Goal: Task Accomplishment & Management: Manage account settings

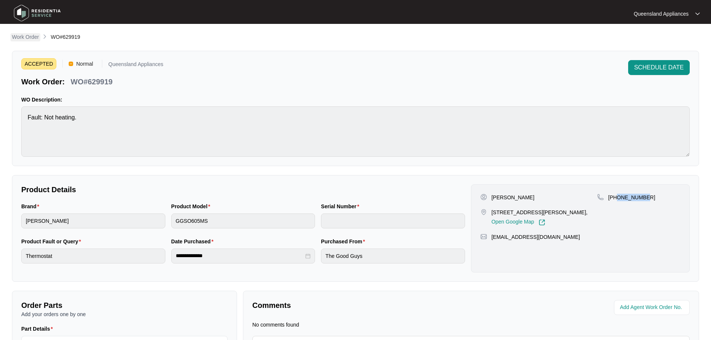
click at [31, 39] on p "Work Order" at bounding box center [25, 36] width 27 height 7
click at [28, 32] on main "**********" at bounding box center [355, 212] width 711 height 425
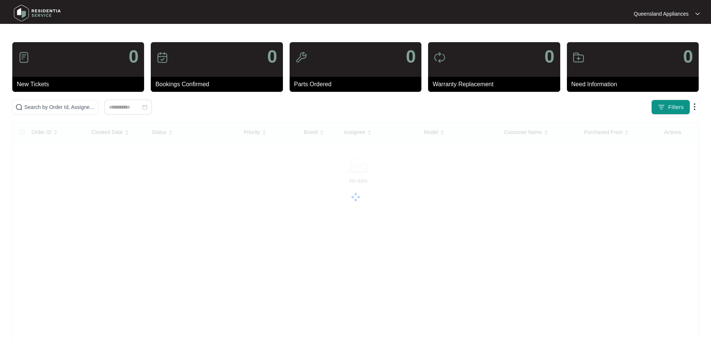
click at [28, 36] on main "0 New Tickets 0 Bookings Confirmed 0 Parts Ordered 0 Warranty Replacement 0 Nee…" at bounding box center [355, 187] width 711 height 375
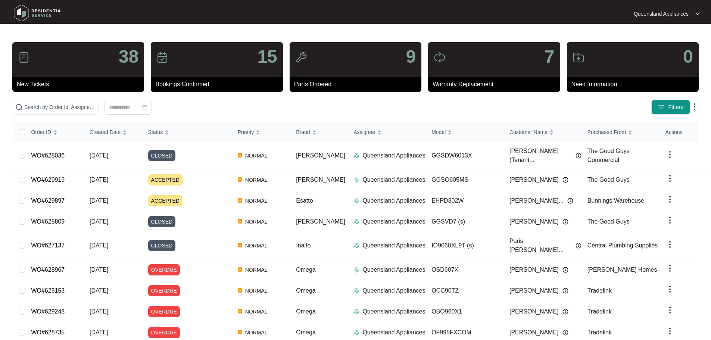
drag, startPoint x: 94, startPoint y: 99, endPoint x: 96, endPoint y: 113, distance: 14.7
click at [94, 99] on div "38 New Tickets 15 Bookings Confirmed 9 Parts Ordered 7 Warranty Replacement 0 N…" at bounding box center [355, 218] width 687 height 353
click at [96, 113] on span at bounding box center [55, 107] width 87 height 15
paste input "629664"
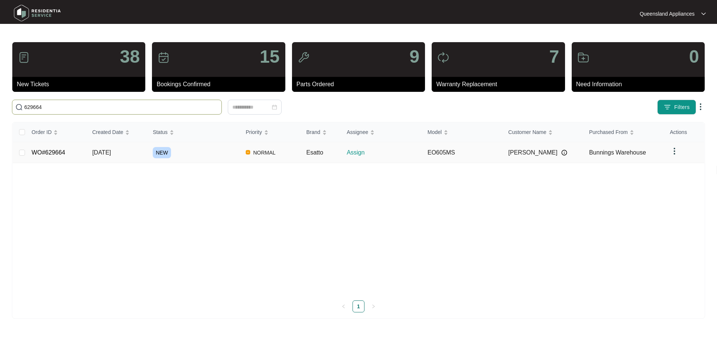
type input "629664"
click at [183, 156] on div "NEW" at bounding box center [196, 152] width 87 height 11
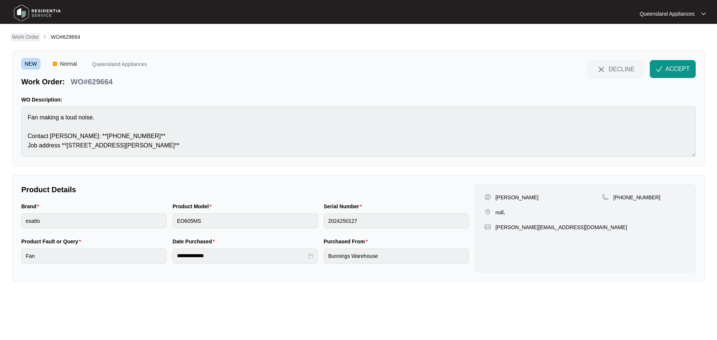
click at [30, 38] on p "Work Order" at bounding box center [25, 36] width 27 height 7
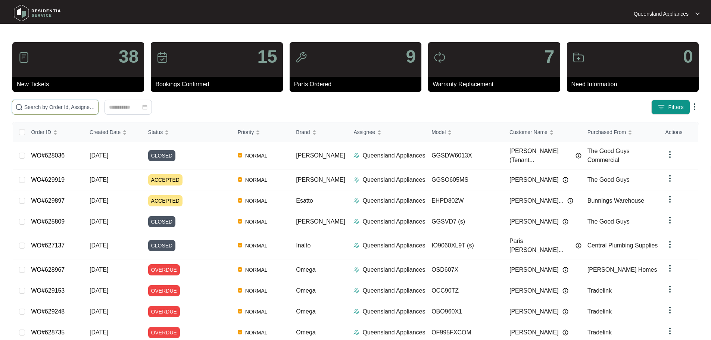
click at [95, 107] on input "text" at bounding box center [59, 107] width 71 height 8
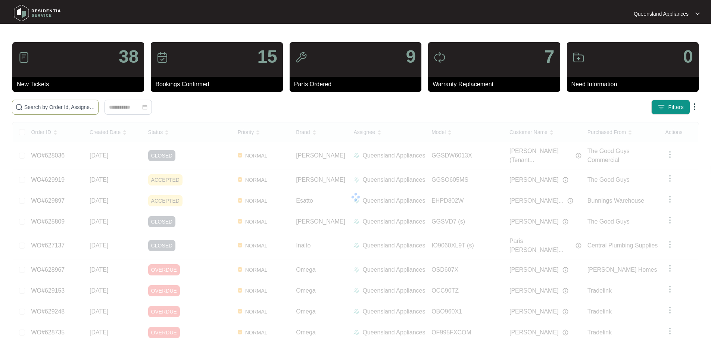
paste input "629543"
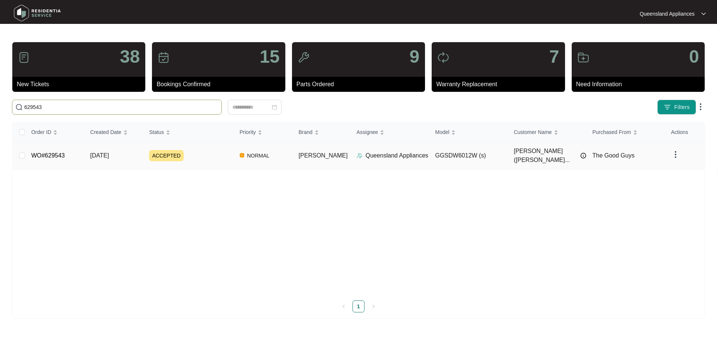
type input "629543"
click at [229, 146] on td "ACCEPTED" at bounding box center [188, 155] width 90 height 27
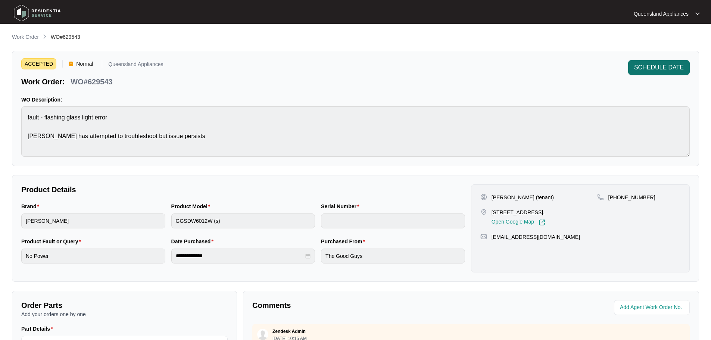
click at [656, 69] on span "SCHEDULE DATE" at bounding box center [659, 67] width 50 height 9
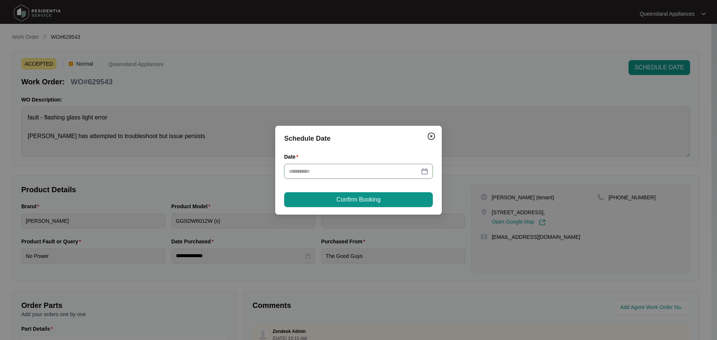
click at [378, 170] on input "Date" at bounding box center [354, 171] width 131 height 8
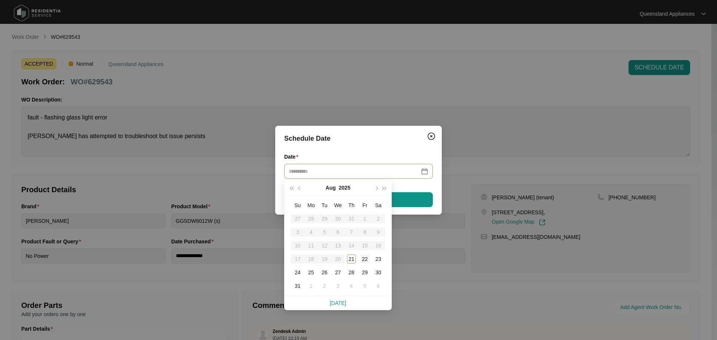
click at [363, 262] on div "22" at bounding box center [364, 259] width 9 height 9
type input "**********"
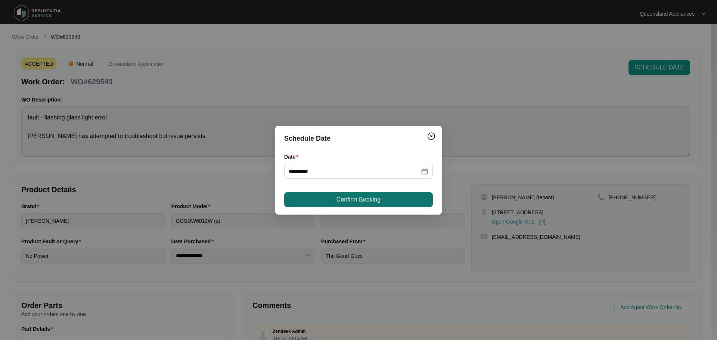
click at [330, 197] on button "Confirm Booking" at bounding box center [358, 199] width 149 height 15
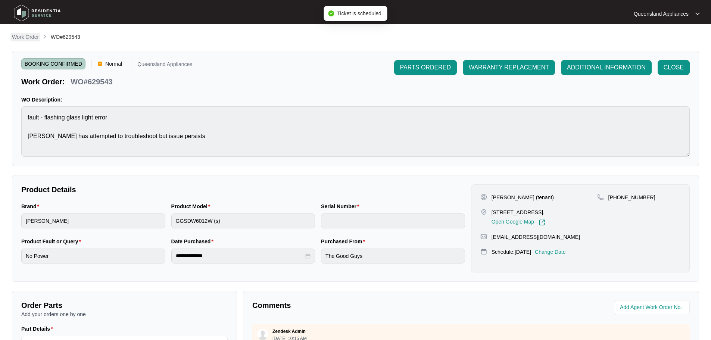
click at [37, 39] on p "Work Order" at bounding box center [25, 36] width 27 height 7
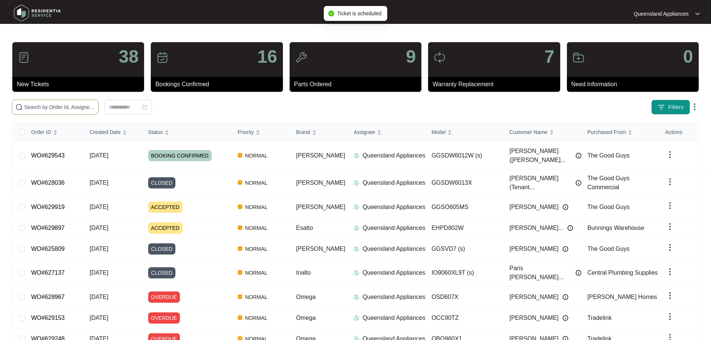
click at [95, 104] on input "text" at bounding box center [59, 107] width 71 height 8
paste input "629455"
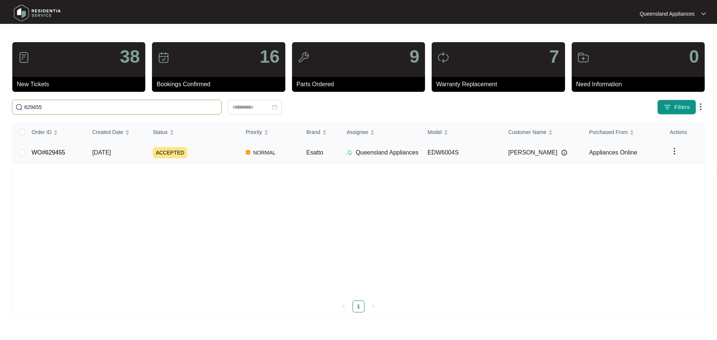
type input "629455"
click at [233, 153] on div "ACCEPTED" at bounding box center [196, 152] width 87 height 11
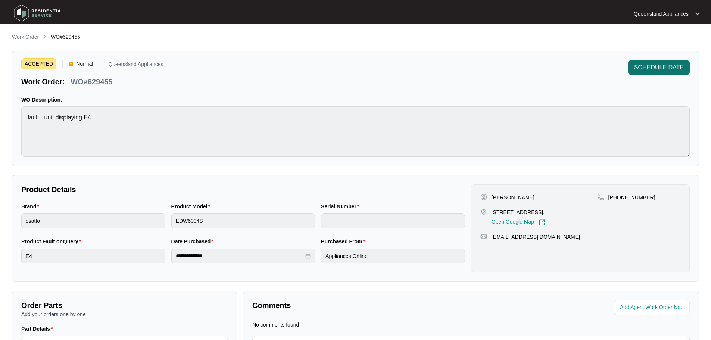
click at [647, 63] on span "SCHEDULE DATE" at bounding box center [659, 67] width 50 height 9
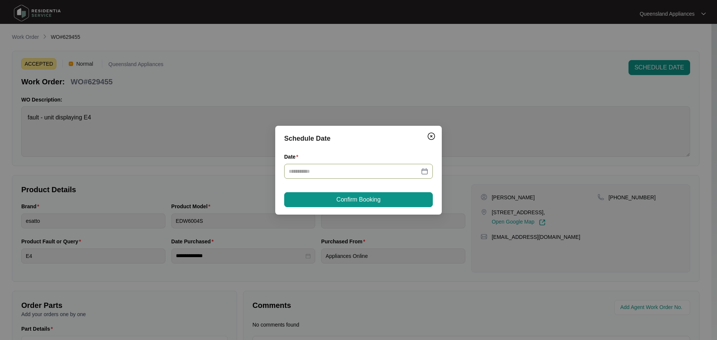
click at [362, 176] on div at bounding box center [358, 171] width 149 height 15
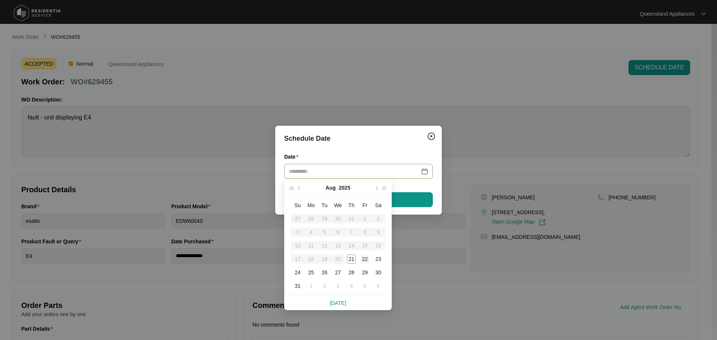
type input "**********"
click at [361, 256] on div "22" at bounding box center [364, 259] width 9 height 9
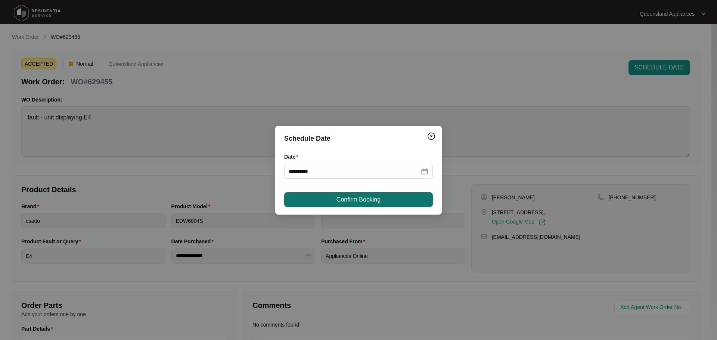
click at [345, 199] on span "Confirm Booking" at bounding box center [358, 199] width 44 height 9
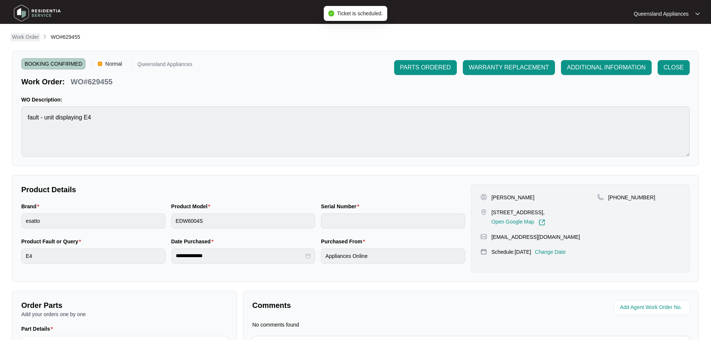
click at [26, 41] on link "Work Order" at bounding box center [25, 37] width 30 height 8
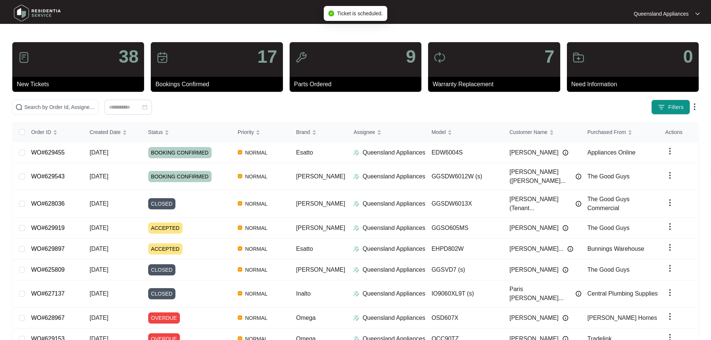
click at [97, 115] on div "38 New Tickets 17 Bookings Confirmed 9 Parts Ordered 7 Warranty Replacement 0 N…" at bounding box center [355, 218] width 687 height 353
click at [95, 109] on input "text" at bounding box center [59, 107] width 71 height 8
paste input "629377"
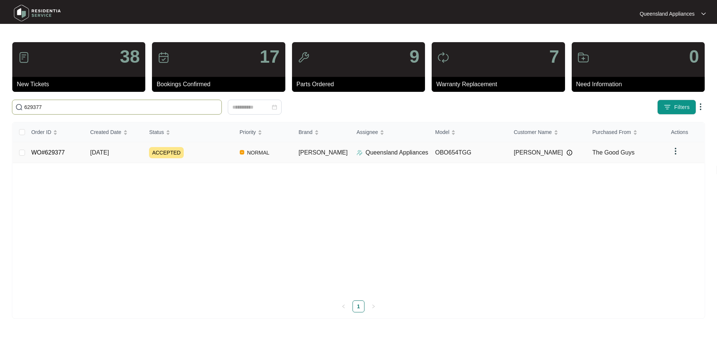
type input "629377"
click at [218, 154] on div "ACCEPTED" at bounding box center [191, 152] width 84 height 11
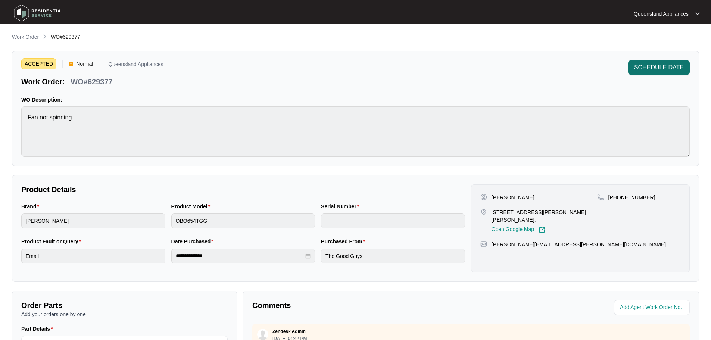
click at [644, 68] on span "SCHEDULE DATE" at bounding box center [659, 67] width 50 height 9
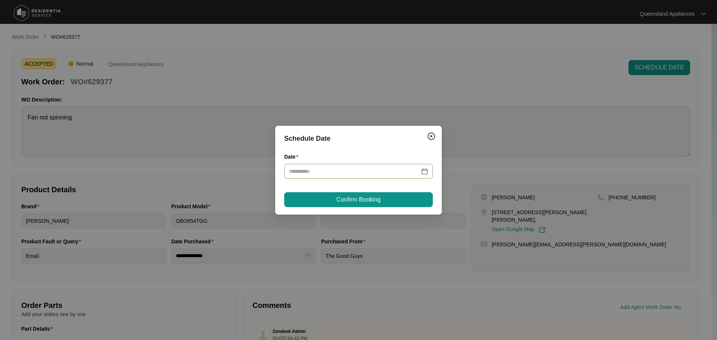
click at [370, 172] on input "Date" at bounding box center [354, 171] width 131 height 8
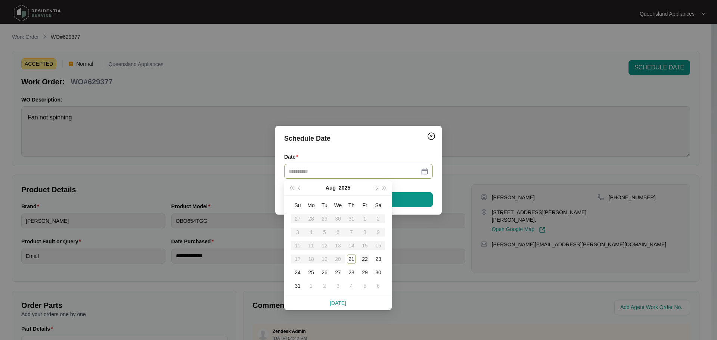
type input "**********"
drag, startPoint x: 360, startPoint y: 258, endPoint x: 336, endPoint y: 205, distance: 58.3
click at [359, 256] on td "22" at bounding box center [364, 258] width 13 height 13
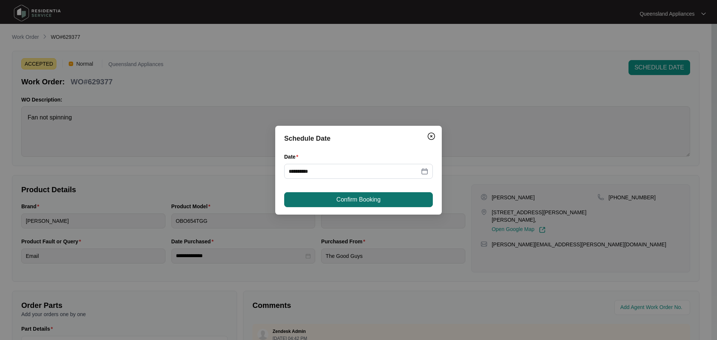
click at [332, 199] on button "Confirm Booking" at bounding box center [358, 199] width 149 height 15
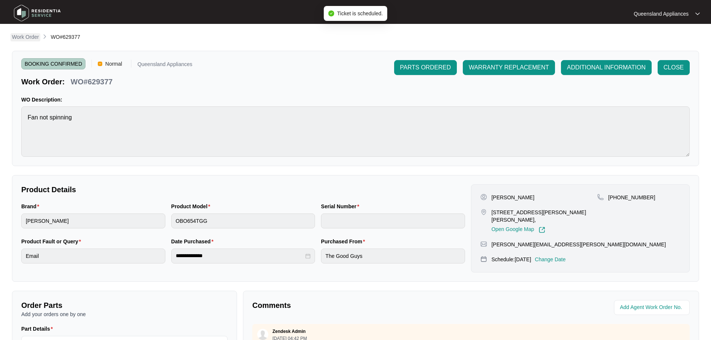
click at [28, 39] on p "Work Order" at bounding box center [25, 36] width 27 height 7
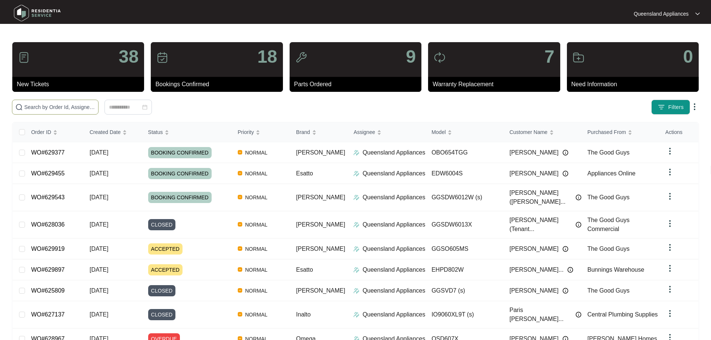
click at [95, 107] on input "text" at bounding box center [59, 107] width 71 height 8
paste input "629889"
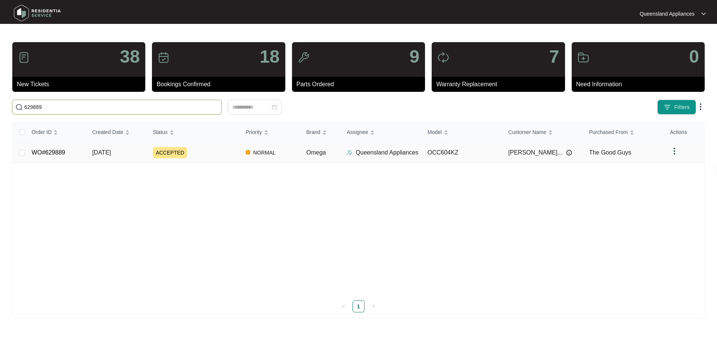
type input "629889"
click at [213, 153] on div "ACCEPTED" at bounding box center [196, 152] width 87 height 11
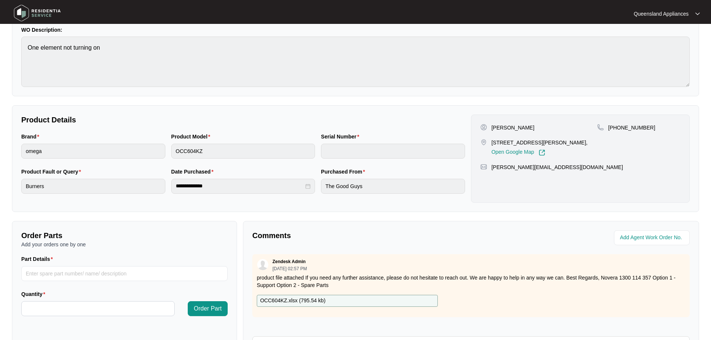
scroll to position [155, 0]
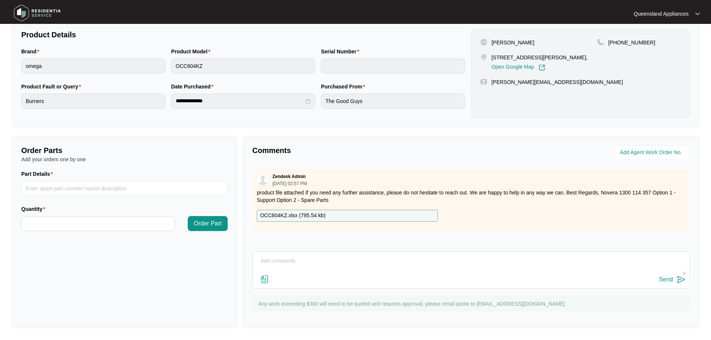
click at [359, 259] on textarea at bounding box center [470, 264] width 429 height 19
type textarea "Hi Team, We are organising with the client a suitable booking date."
click at [677, 278] on img at bounding box center [681, 279] width 9 height 9
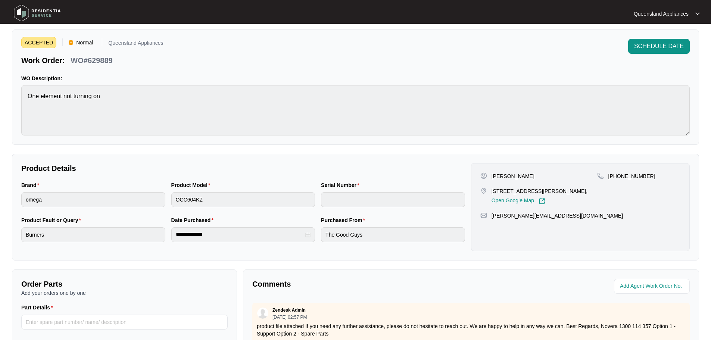
scroll to position [0, 0]
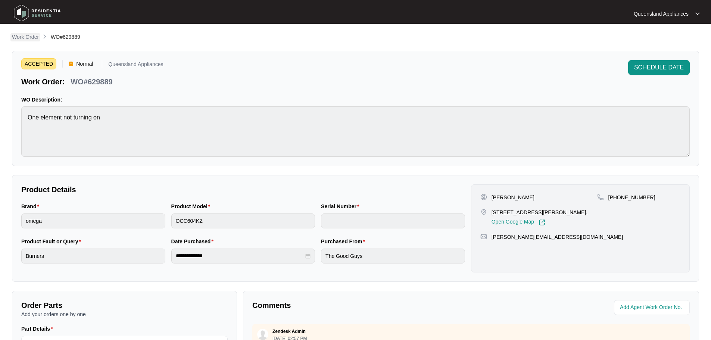
click at [33, 39] on p "Work Order" at bounding box center [25, 36] width 27 height 7
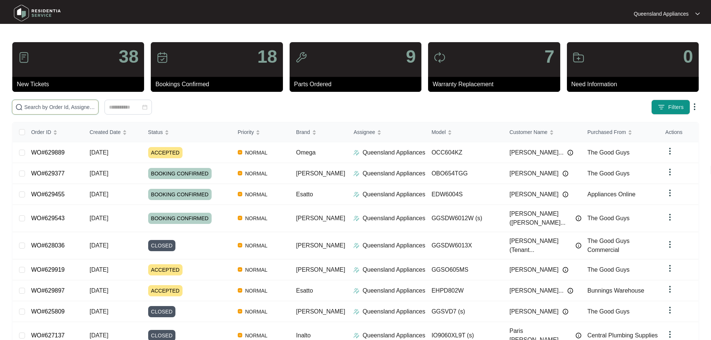
click at [95, 106] on input "text" at bounding box center [59, 107] width 71 height 8
paste input "629248"
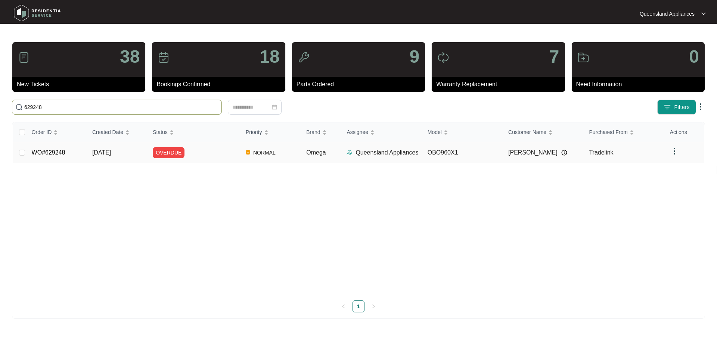
type input "629248"
click at [222, 153] on div "OVERDUE" at bounding box center [196, 152] width 87 height 11
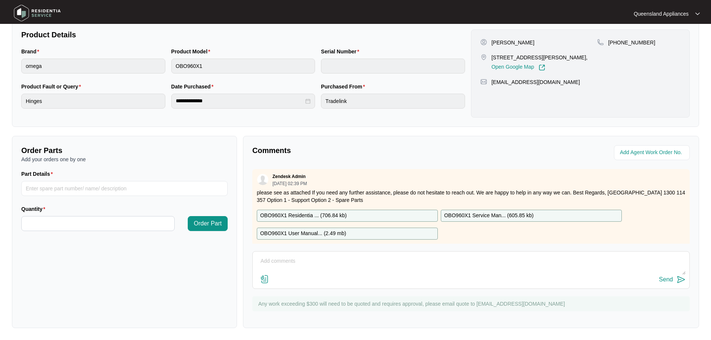
scroll to position [116, 0]
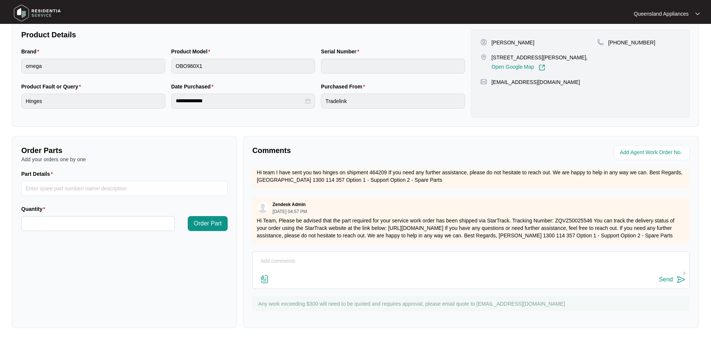
click at [369, 266] on textarea at bounding box center [470, 264] width 429 height 19
type textarea "h"
type textarea "Hi Team, Part has been recieved and we are organising with the client a suitabl…"
click at [667, 282] on div "Send" at bounding box center [666, 279] width 14 height 7
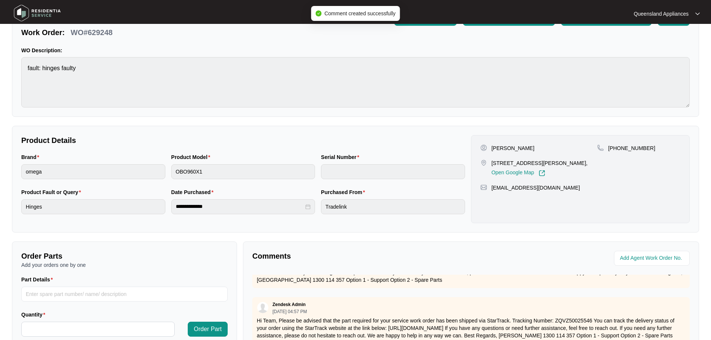
scroll to position [0, 0]
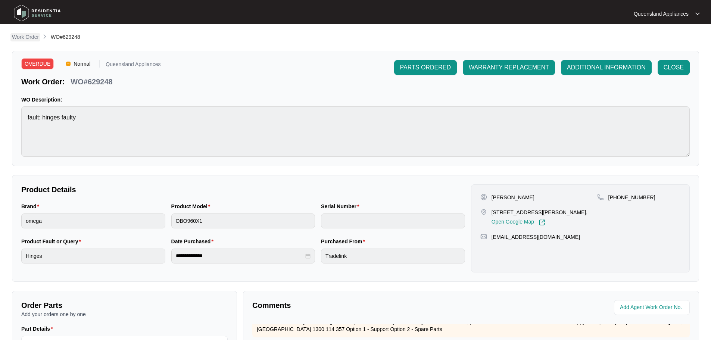
click at [29, 40] on p "Work Order" at bounding box center [25, 36] width 27 height 7
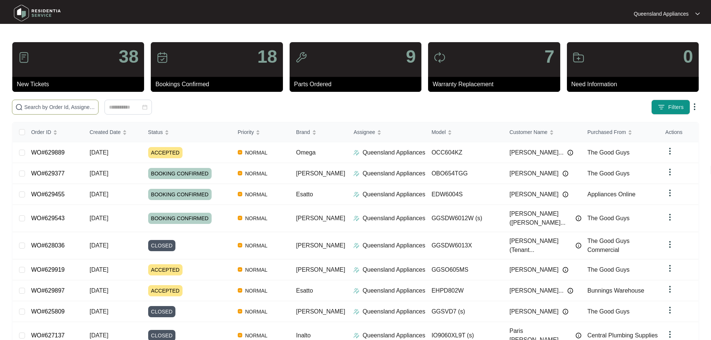
click at [70, 101] on span at bounding box center [55, 107] width 87 height 15
paste input "629153"
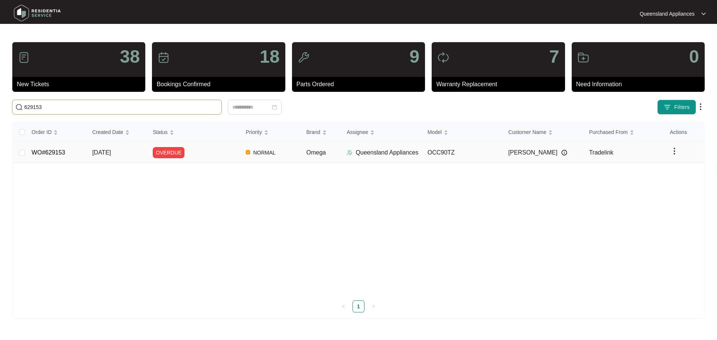
type input "629153"
click at [202, 147] on td "OVERDUE" at bounding box center [193, 152] width 93 height 21
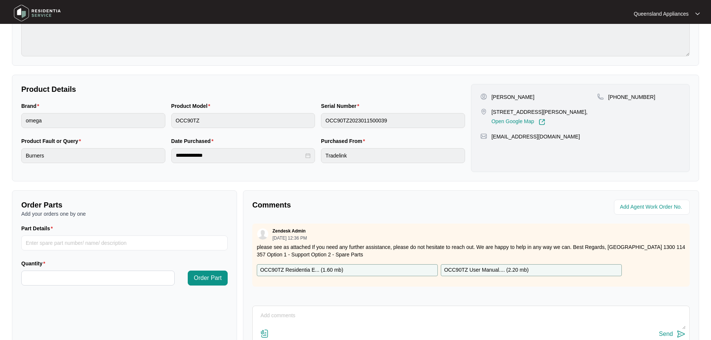
scroll to position [155, 0]
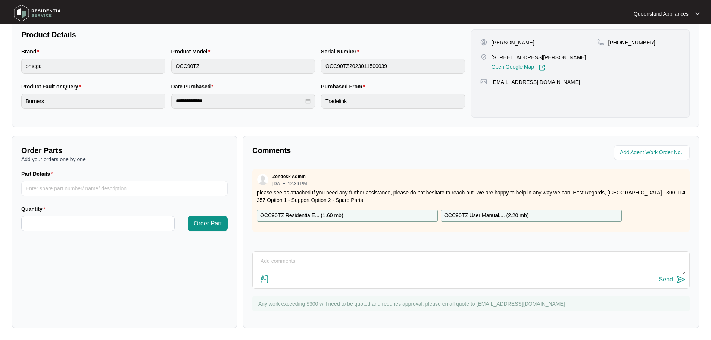
click at [375, 255] on textarea at bounding box center [470, 264] width 429 height 19
type textarea "Hi Team, Service ahs been booked for [DATE] - confirmed by the client."
click at [672, 275] on button "Send" at bounding box center [672, 280] width 26 height 10
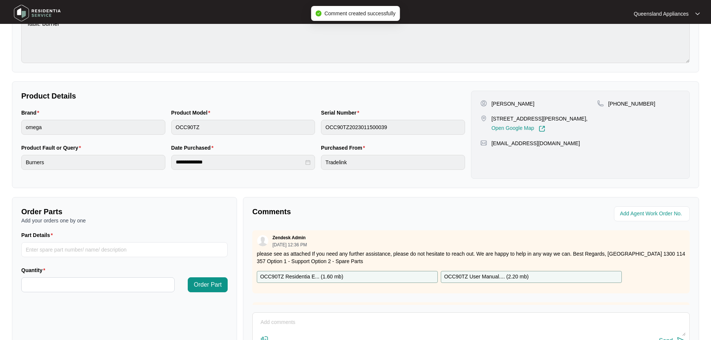
scroll to position [6, 0]
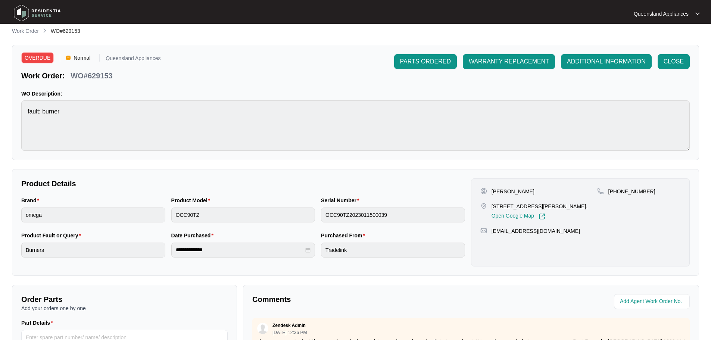
click at [29, 35] on li "Work Order" at bounding box center [25, 31] width 27 height 9
click at [29, 33] on p "Work Order" at bounding box center [25, 30] width 27 height 7
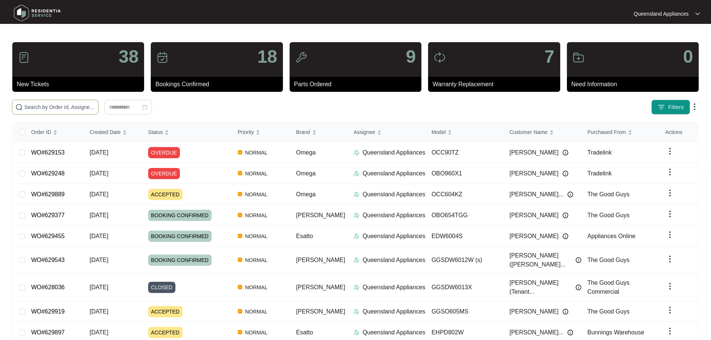
click at [93, 109] on input "text" at bounding box center [59, 107] width 71 height 8
paste input "629103"
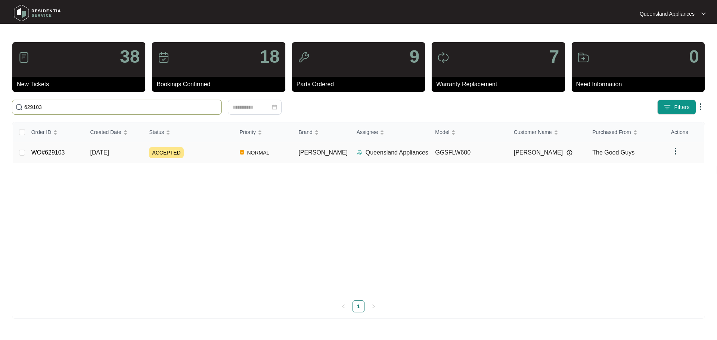
type input "629103"
click at [198, 157] on div "ACCEPTED" at bounding box center [191, 152] width 84 height 11
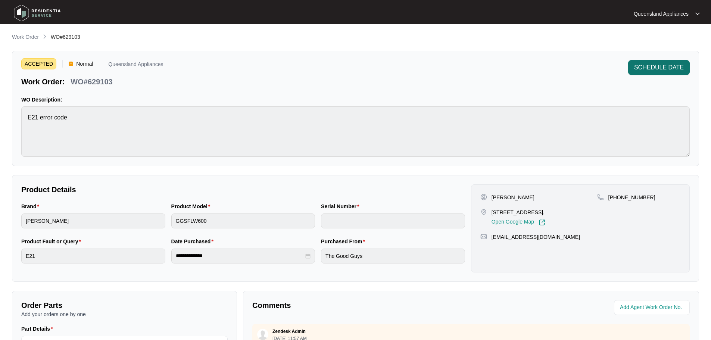
click at [666, 66] on span "SCHEDULE DATE" at bounding box center [659, 67] width 50 height 9
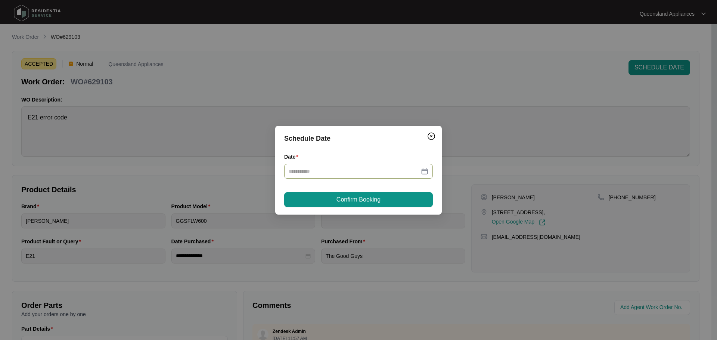
click at [390, 173] on input "Date" at bounding box center [354, 171] width 131 height 8
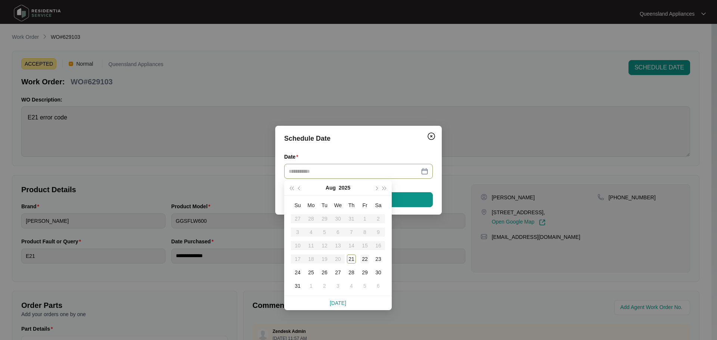
type input "**********"
click at [365, 255] on div "22" at bounding box center [364, 259] width 9 height 9
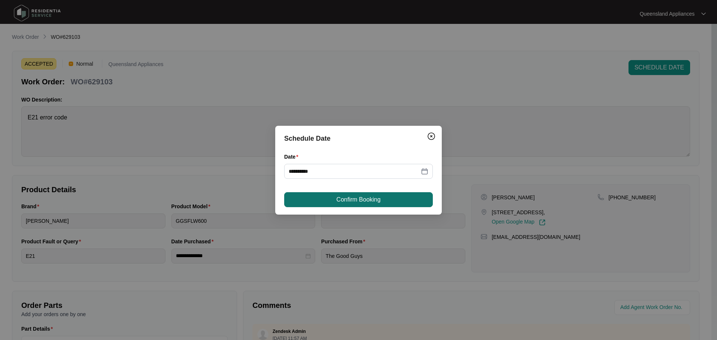
click at [367, 197] on span "Confirm Booking" at bounding box center [358, 199] width 44 height 9
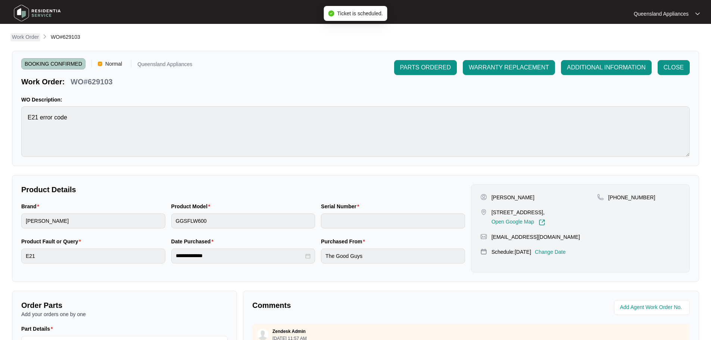
click at [26, 34] on p "Work Order" at bounding box center [25, 36] width 27 height 7
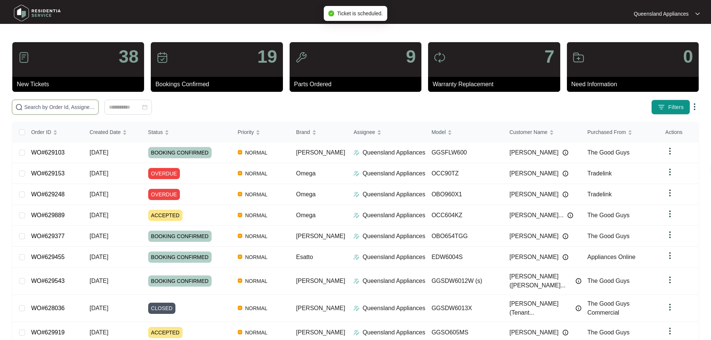
click at [95, 109] on input "text" at bounding box center [59, 107] width 71 height 8
paste input "628967"
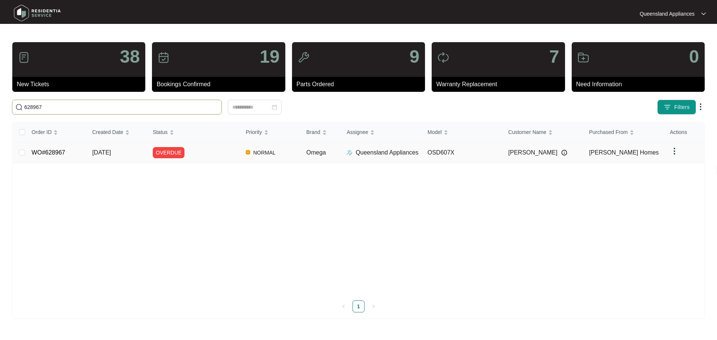
type input "628967"
click at [224, 153] on div "OVERDUE" at bounding box center [196, 152] width 87 height 11
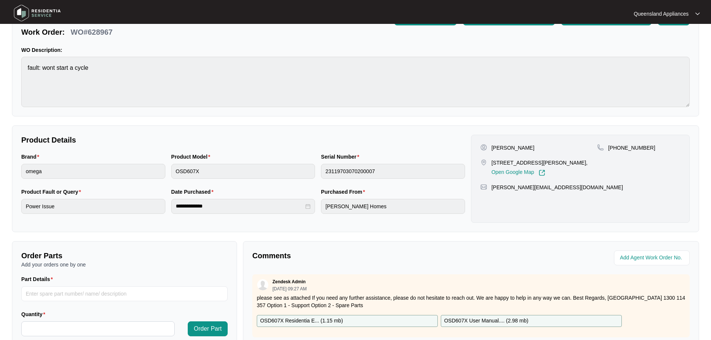
scroll to position [155, 0]
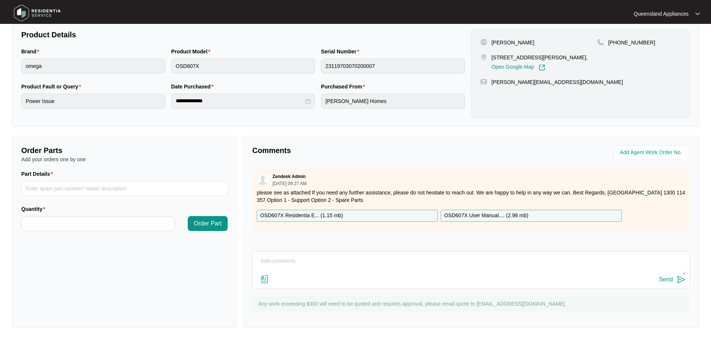
click at [345, 260] on textarea at bounding box center [470, 264] width 429 height 19
type textarea "Hi Team, Client confirmed booking for [DATE]"
click at [666, 278] on div "Send" at bounding box center [666, 279] width 14 height 7
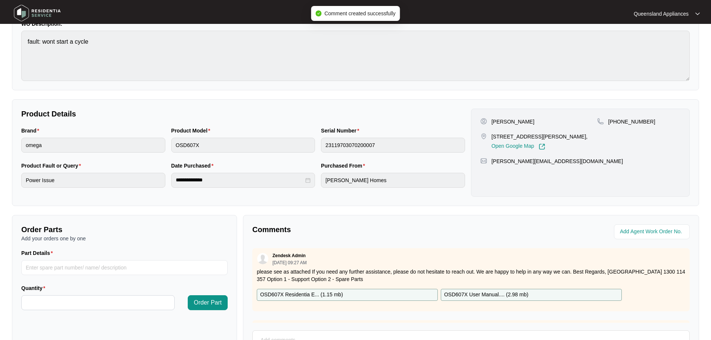
scroll to position [6, 0]
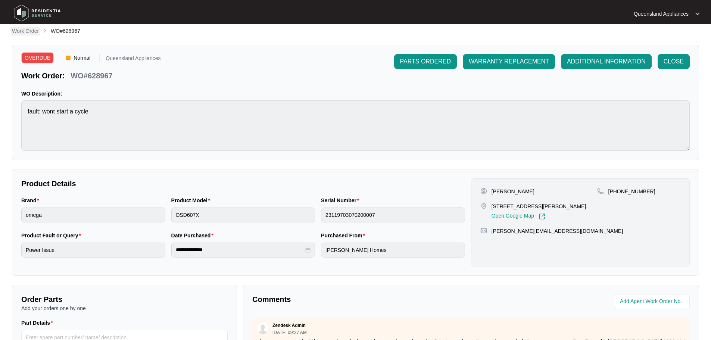
click at [29, 34] on p "Work Order" at bounding box center [25, 30] width 27 height 7
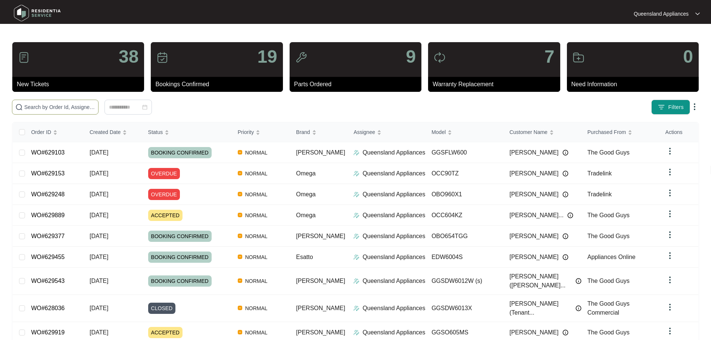
click at [84, 108] on input "text" at bounding box center [59, 107] width 71 height 8
paste input "628748"
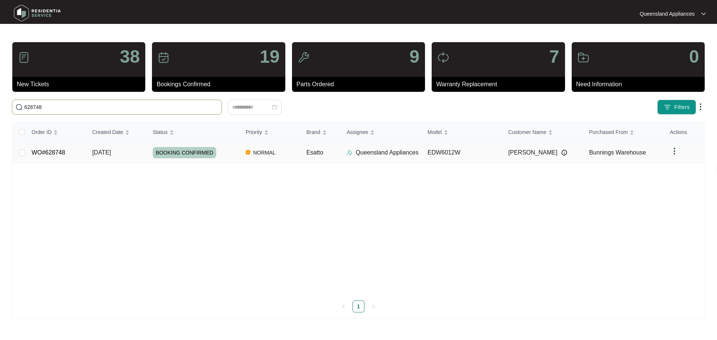
type input "628748"
click at [230, 148] on div "BOOKING CONFIRMED" at bounding box center [196, 152] width 87 height 11
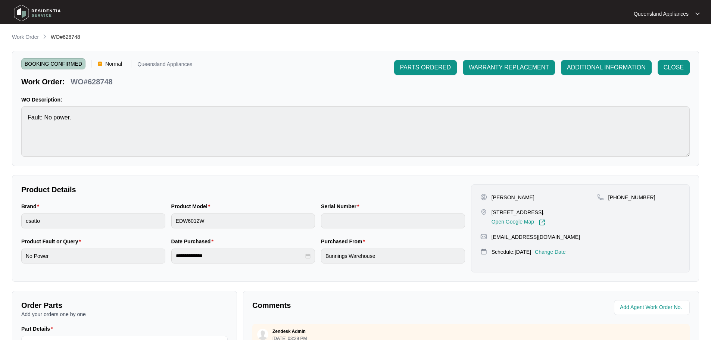
drag, startPoint x: 32, startPoint y: 37, endPoint x: 36, endPoint y: 40, distance: 5.6
click at [32, 37] on p "Work Order" at bounding box center [25, 36] width 27 height 7
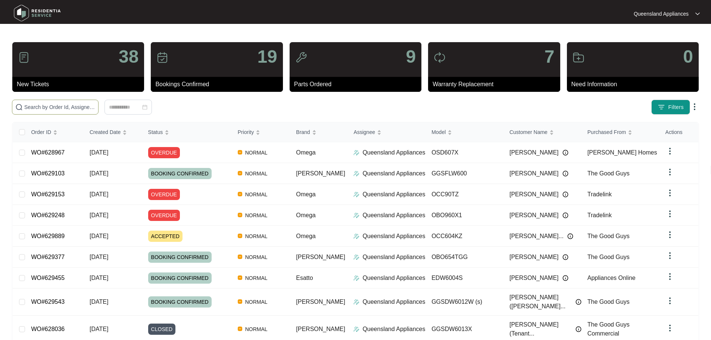
click at [79, 100] on span at bounding box center [55, 107] width 87 height 15
paste input "628735"
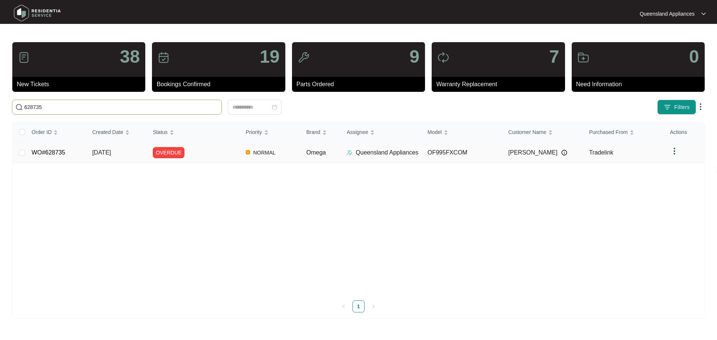
type input "628735"
click at [214, 159] on td "OVERDUE" at bounding box center [193, 152] width 93 height 21
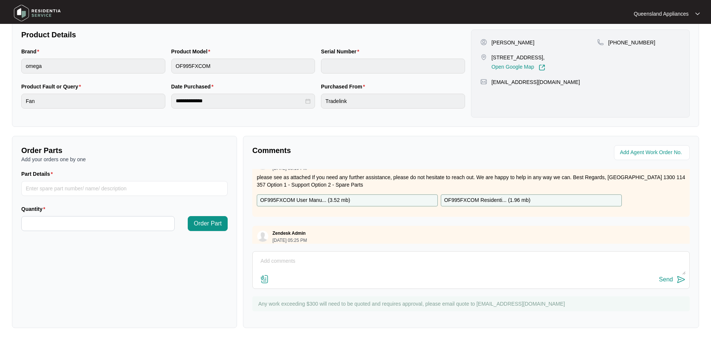
scroll to position [138, 0]
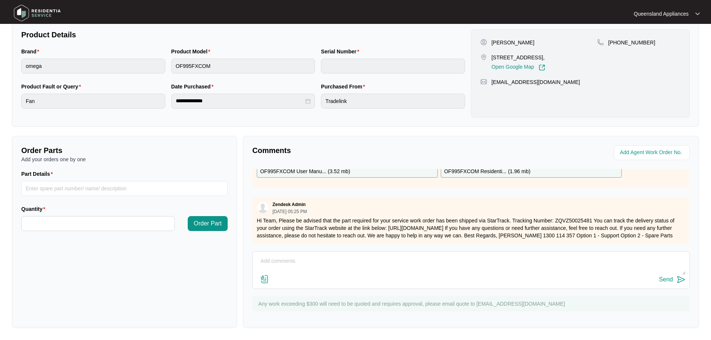
click at [340, 269] on textarea at bounding box center [470, 264] width 429 height 19
type textarea "Hi Team, Parts have been received. We are organizing with the client a suitable…"
click at [671, 278] on div "Send" at bounding box center [666, 279] width 14 height 7
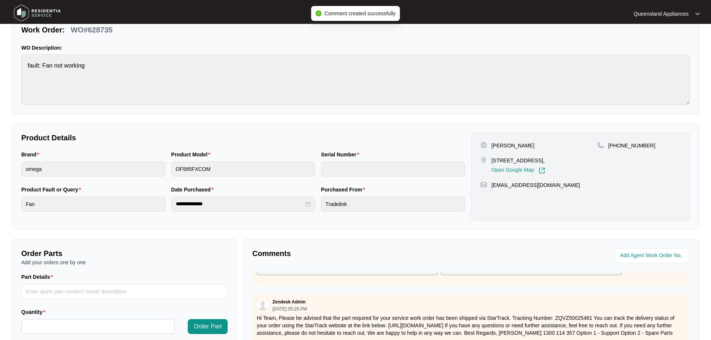
scroll to position [0, 0]
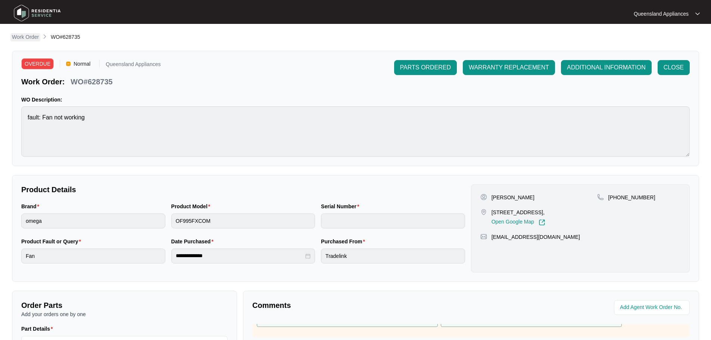
click at [22, 40] on p "Work Order" at bounding box center [25, 36] width 27 height 7
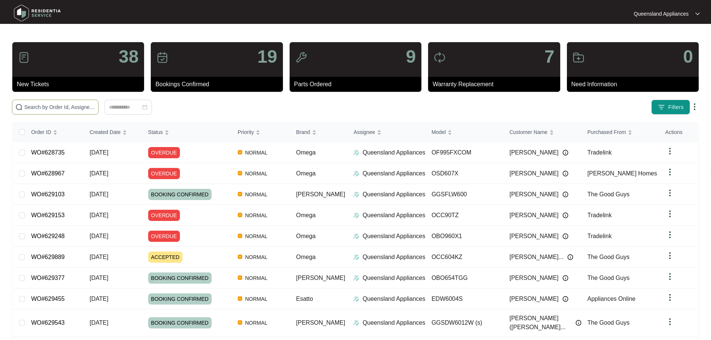
click at [93, 111] on span at bounding box center [55, 107] width 87 height 15
paste input "628587"
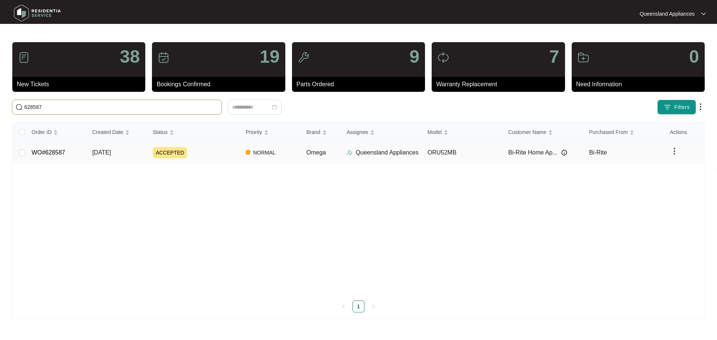
type input "628587"
click at [214, 153] on div "ACCEPTED" at bounding box center [196, 152] width 87 height 11
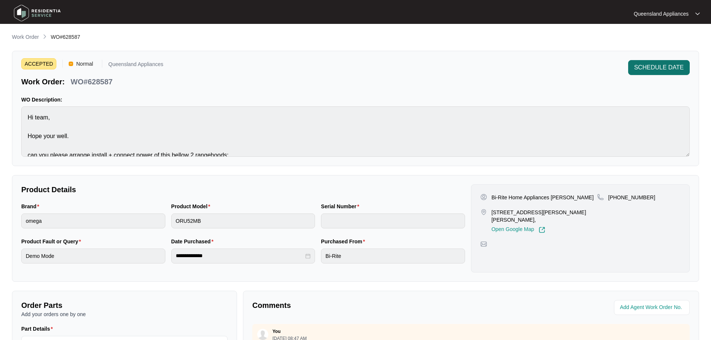
click at [659, 68] on span "SCHEDULE DATE" at bounding box center [659, 67] width 50 height 9
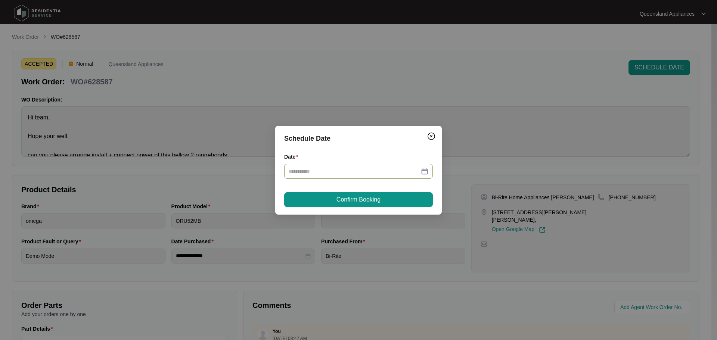
click at [363, 175] on input "Date" at bounding box center [354, 171] width 131 height 8
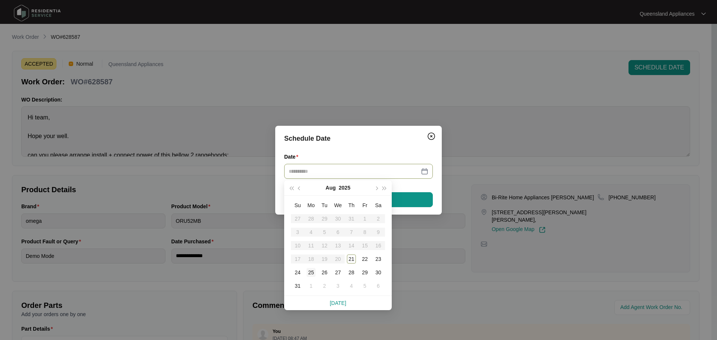
type input "**********"
click at [311, 273] on div "25" at bounding box center [310, 272] width 9 height 9
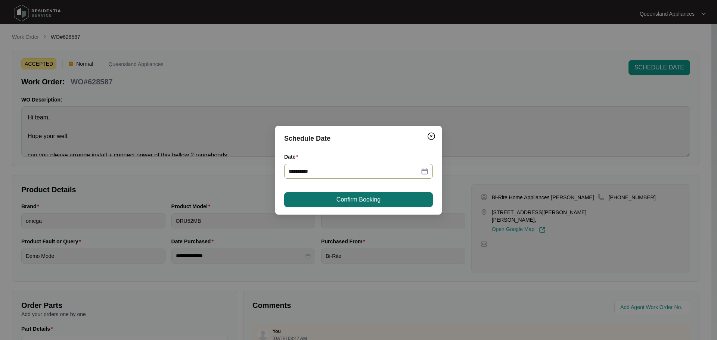
click at [344, 197] on span "Confirm Booking" at bounding box center [358, 199] width 44 height 9
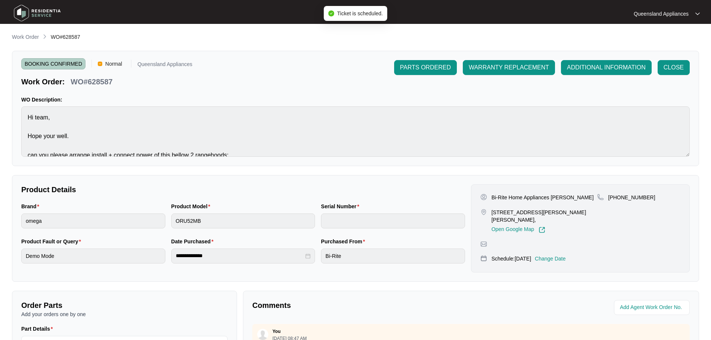
click at [18, 40] on p "Work Order" at bounding box center [25, 36] width 27 height 7
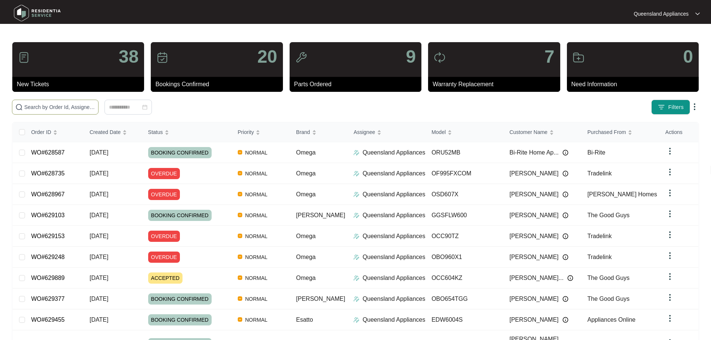
click at [95, 104] on input "text" at bounding box center [59, 107] width 71 height 8
paste input "628741"
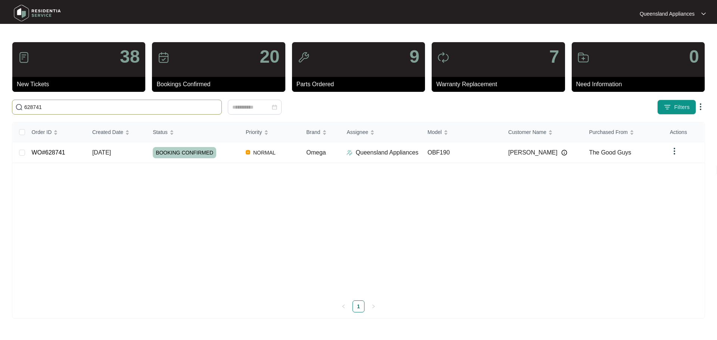
click at [145, 101] on span "628741" at bounding box center [117, 107] width 210 height 15
click at [145, 105] on input "628741" at bounding box center [121, 107] width 194 height 8
paste input "355"
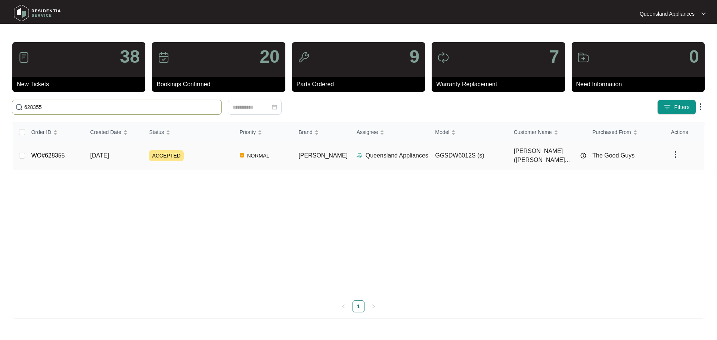
type input "628355"
click at [230, 150] on div "ACCEPTED" at bounding box center [191, 155] width 84 height 11
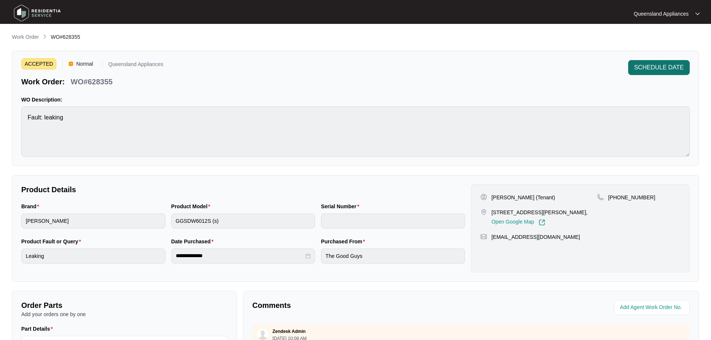
click at [649, 71] on span "SCHEDULE DATE" at bounding box center [659, 67] width 50 height 9
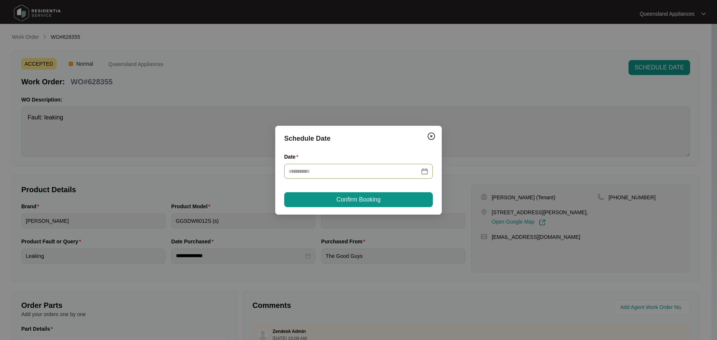
click at [405, 175] on div at bounding box center [358, 171] width 149 height 15
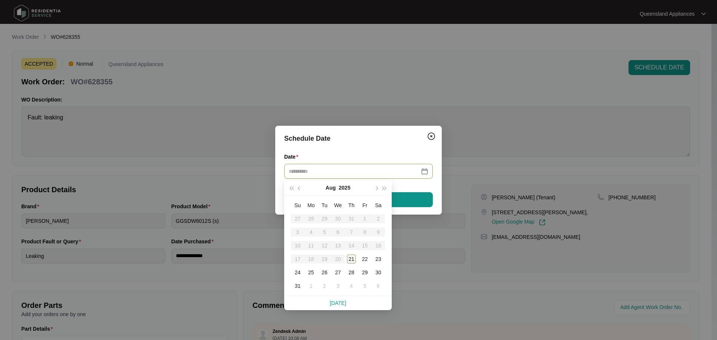
type input "**********"
click at [322, 268] on div "26" at bounding box center [324, 272] width 9 height 9
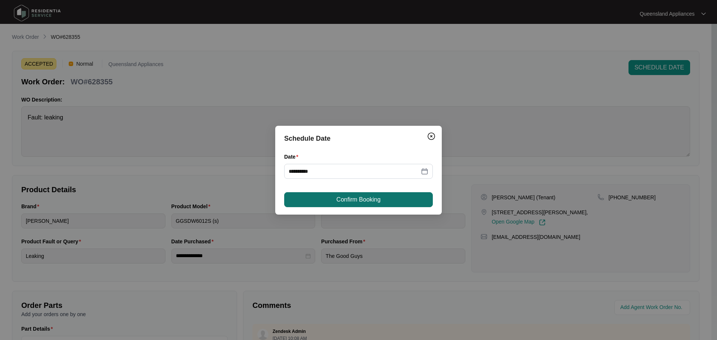
click at [340, 197] on span "Confirm Booking" at bounding box center [358, 199] width 44 height 9
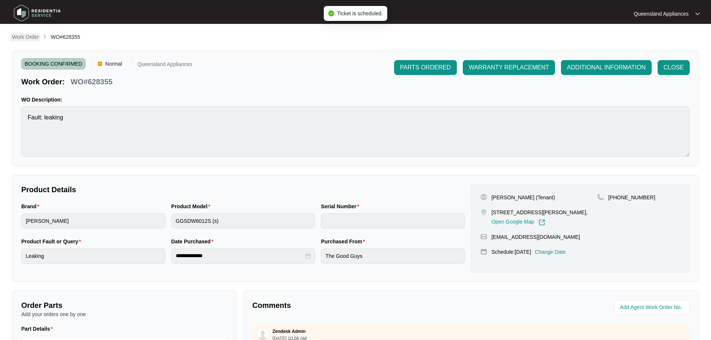
click at [27, 40] on p "Work Order" at bounding box center [25, 36] width 27 height 7
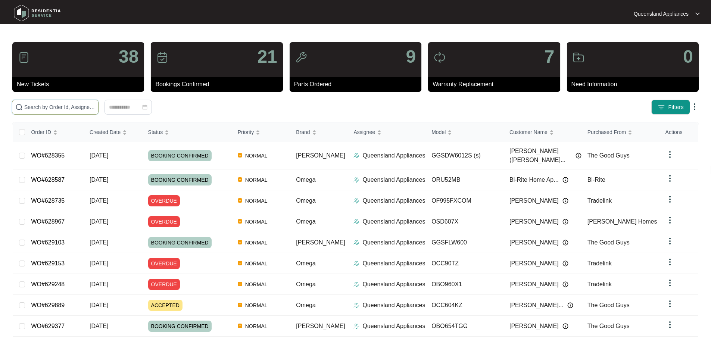
click at [94, 109] on input "text" at bounding box center [59, 107] width 71 height 8
paste input "628355"
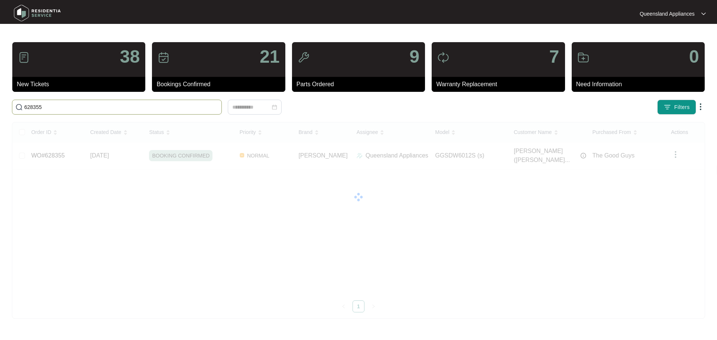
click at [127, 111] on span "628355" at bounding box center [117, 107] width 210 height 15
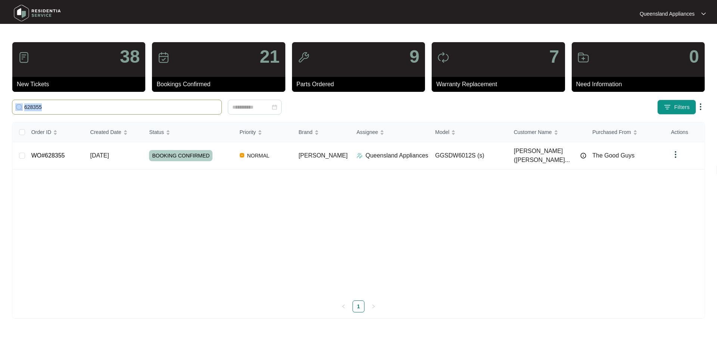
click at [127, 111] on span "628355" at bounding box center [117, 107] width 210 height 15
paste input "627120"
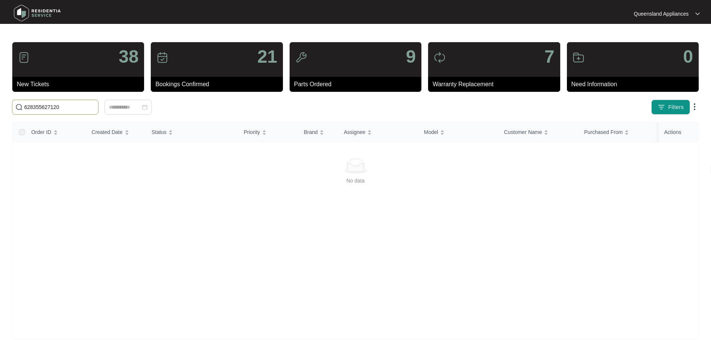
drag, startPoint x: 126, startPoint y: 110, endPoint x: 44, endPoint y: 97, distance: 83.1
click at [0, 88] on main "38 New Tickets 21 Bookings Confirmed 9 Parts Ordered 7 Warranty Replacement 0 N…" at bounding box center [355, 175] width 711 height 351
paste input "text"
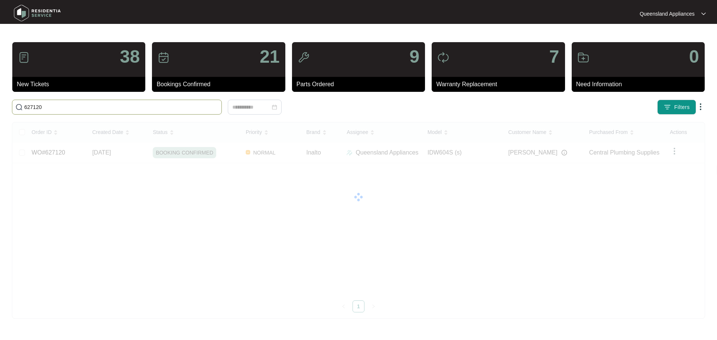
click at [136, 112] on span "627120" at bounding box center [117, 107] width 210 height 15
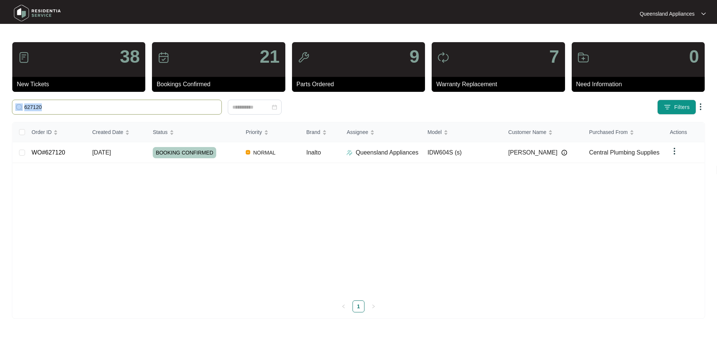
click at [136, 112] on span "627120" at bounding box center [117, 107] width 210 height 15
paste input "626902"
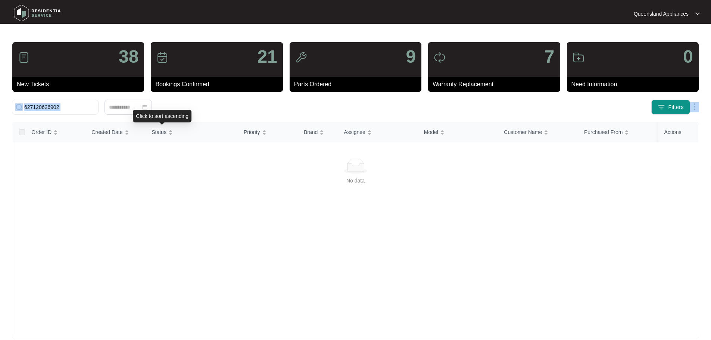
drag, startPoint x: 140, startPoint y: 113, endPoint x: 0, endPoint y: 104, distance: 139.9
click at [0, 104] on body "Queensland Appliances [GEOGRAPHIC_DATA]... 38 New Tickets 21 Bookings Confirmed…" at bounding box center [355, 175] width 711 height 351
click at [54, 108] on input "627120626902" at bounding box center [59, 107] width 71 height 8
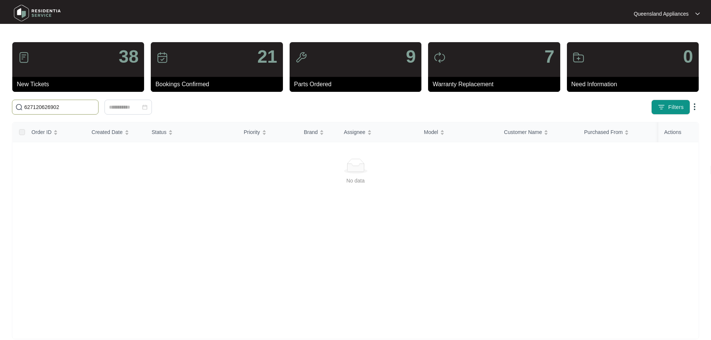
paste input "text"
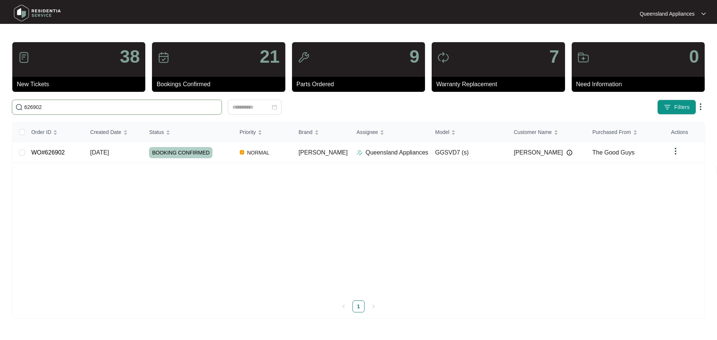
click at [47, 104] on input "626902" at bounding box center [121, 107] width 194 height 8
click at [47, 105] on input "626902" at bounding box center [121, 107] width 194 height 8
paste input "5897"
click at [198, 112] on span "625897" at bounding box center [117, 107] width 210 height 15
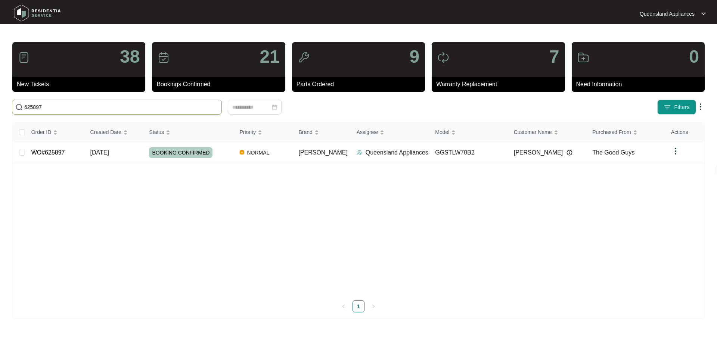
click at [199, 111] on input "625897" at bounding box center [121, 107] width 194 height 8
paste input "705"
type input "625705"
click at [515, 150] on span "[PERSON_NAME]" at bounding box center [532, 152] width 49 height 9
click at [278, 155] on td "NORMAL" at bounding box center [270, 152] width 60 height 21
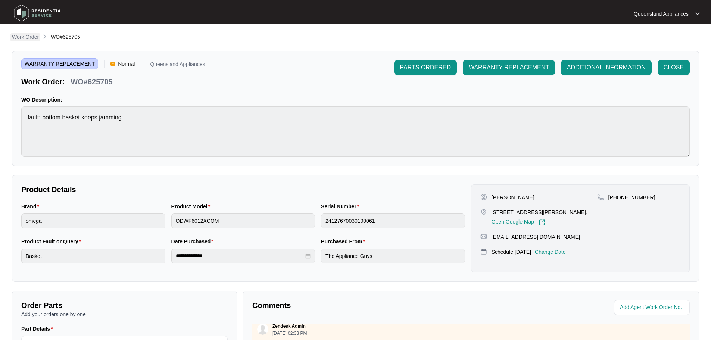
click at [22, 34] on p "Work Order" at bounding box center [25, 36] width 27 height 7
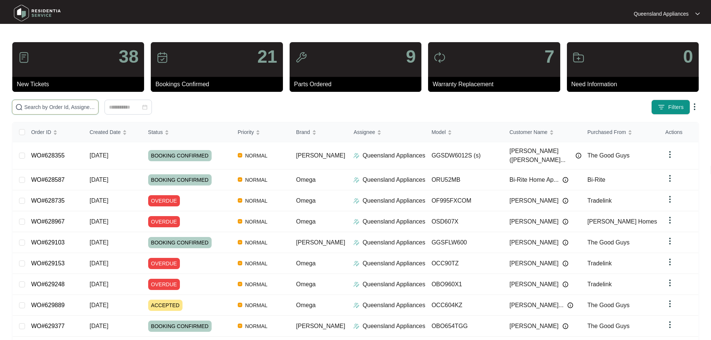
click at [95, 104] on input "text" at bounding box center [59, 107] width 71 height 8
paste input "624229"
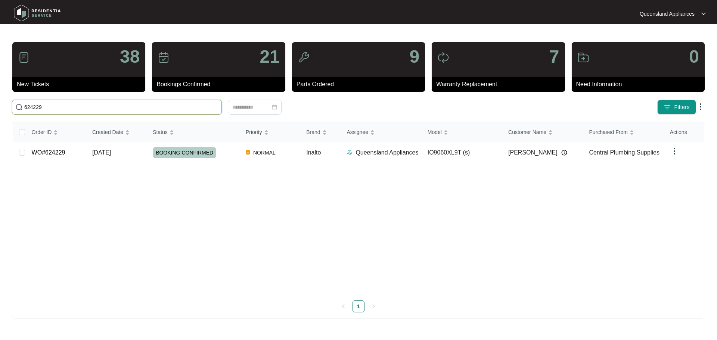
click at [107, 109] on input "624229" at bounding box center [121, 107] width 194 height 8
paste input "628461"
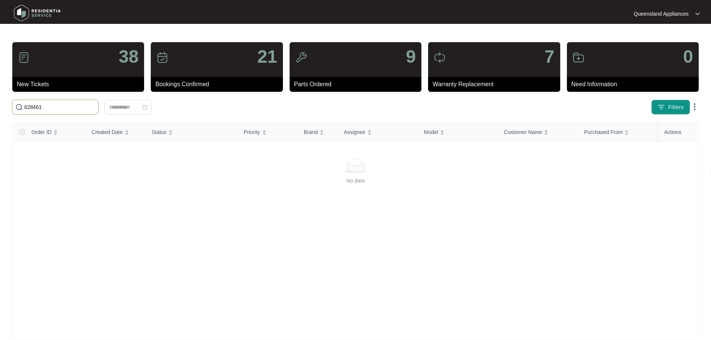
drag, startPoint x: 37, startPoint y: 106, endPoint x: 12, endPoint y: 101, distance: 25.5
click at [12, 102] on span "628461" at bounding box center [55, 107] width 87 height 15
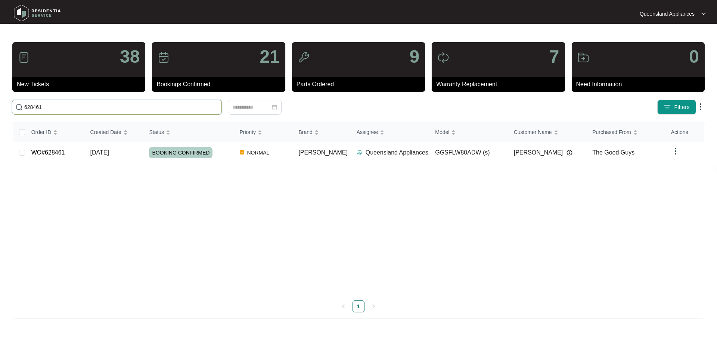
click at [189, 108] on input "628461" at bounding box center [121, 107] width 194 height 8
paste input "1227"
type input "612271"
click at [174, 137] on div "Status" at bounding box center [163, 132] width 21 height 10
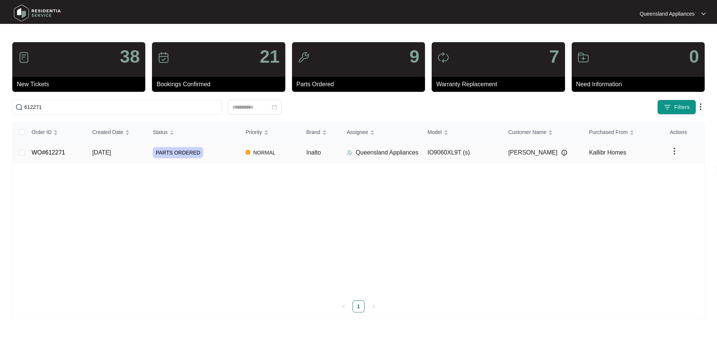
click at [219, 150] on div "PARTS ORDERED" at bounding box center [196, 152] width 87 height 11
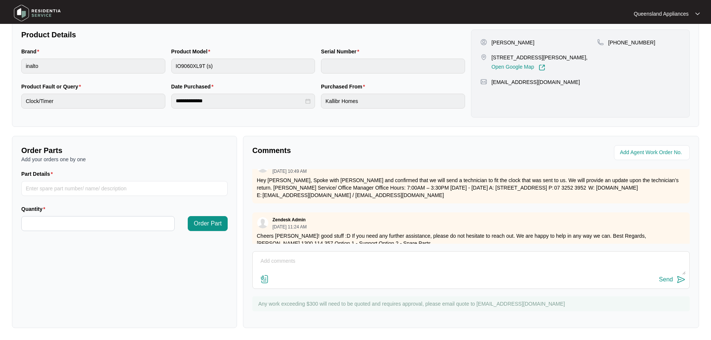
scroll to position [899, 0]
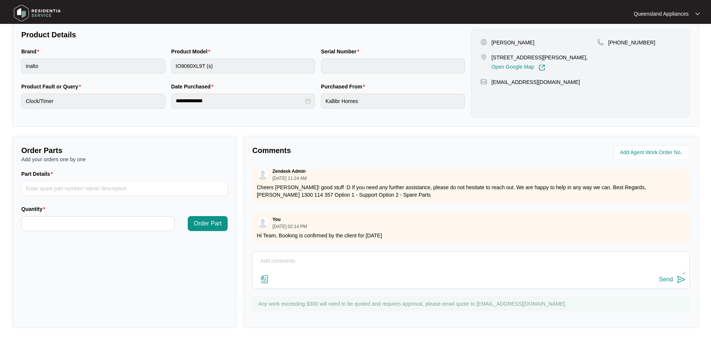
click at [430, 268] on textarea at bounding box center [470, 264] width 429 height 19
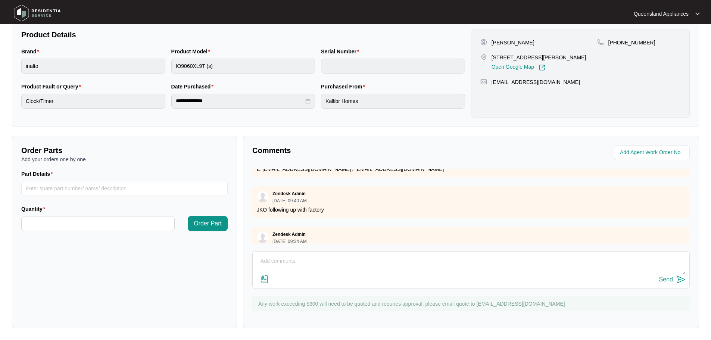
scroll to position [787, 0]
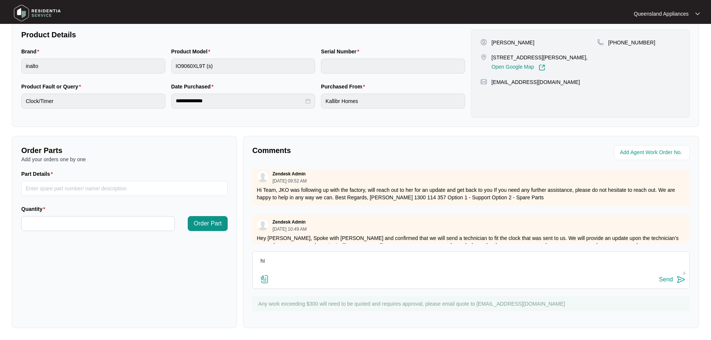
type textarea "h"
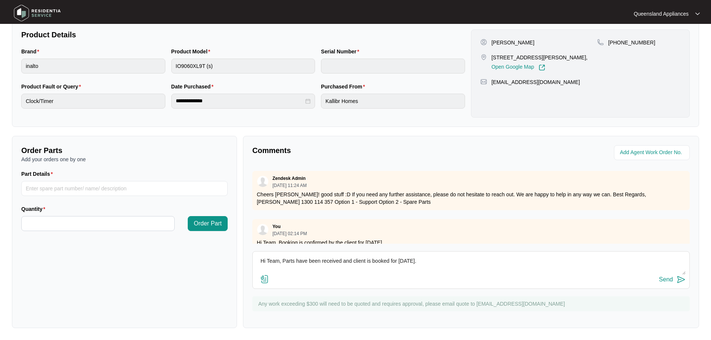
scroll to position [899, 0]
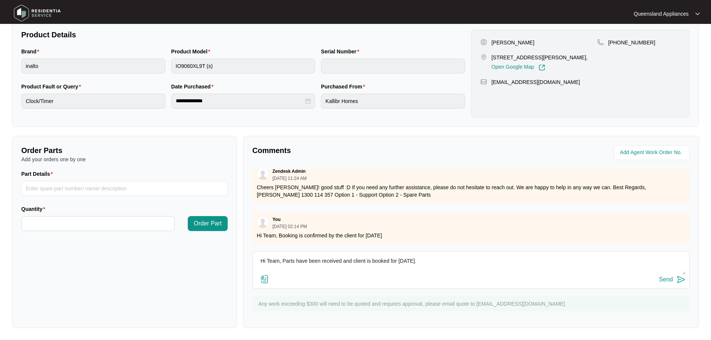
drag, startPoint x: 461, startPoint y: 263, endPoint x: 262, endPoint y: 267, distance: 198.6
click at [231, 258] on div "Order Parts Add your orders one by one Part Details Quantity Order Part Comment…" at bounding box center [355, 232] width 693 height 192
type textarea "Hi Team, Parts have been received and client is booked for [DATE]."
drag, startPoint x: 672, startPoint y: 282, endPoint x: 714, endPoint y: 270, distance: 44.2
click at [672, 281] on div "Send" at bounding box center [666, 279] width 14 height 7
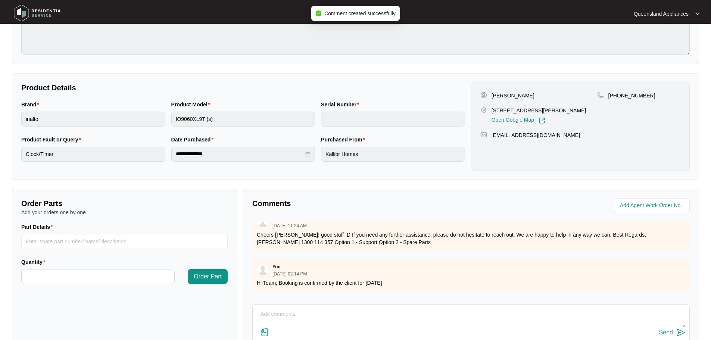
scroll to position [6, 0]
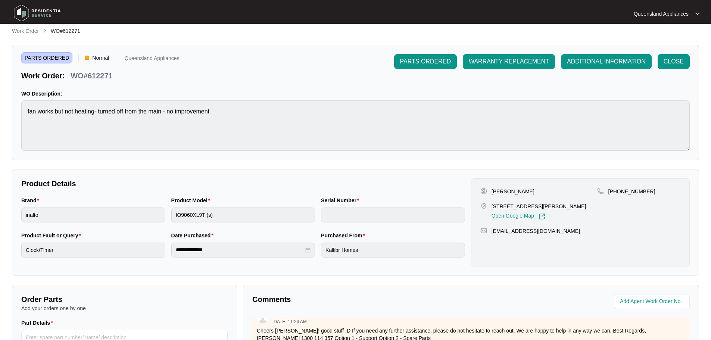
click at [20, 27] on li "Work Order" at bounding box center [25, 31] width 27 height 9
click at [27, 37] on div "**********" at bounding box center [355, 252] width 687 height 450
click at [23, 34] on p "Work Order" at bounding box center [25, 30] width 27 height 7
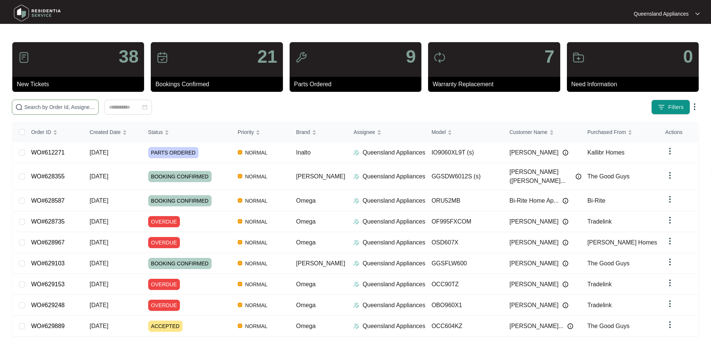
click at [95, 105] on input "text" at bounding box center [59, 107] width 71 height 8
paste input "615704"
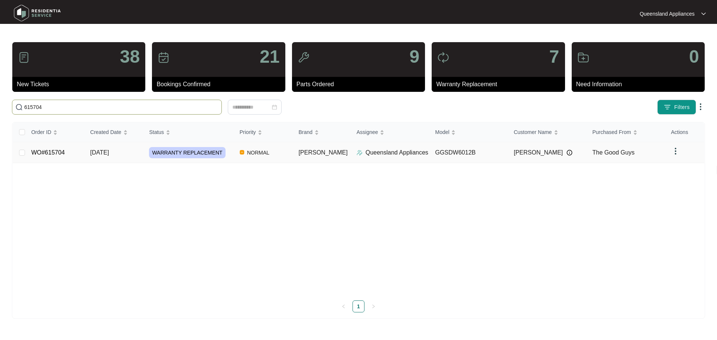
type input "615704"
click at [233, 154] on div "WARRANTY REPLACEMENT" at bounding box center [191, 152] width 84 height 11
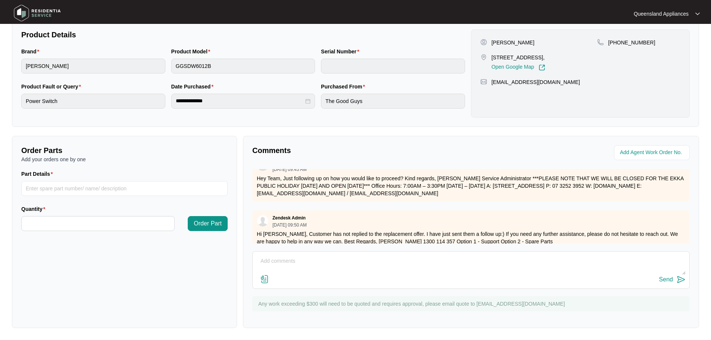
scroll to position [383, 0]
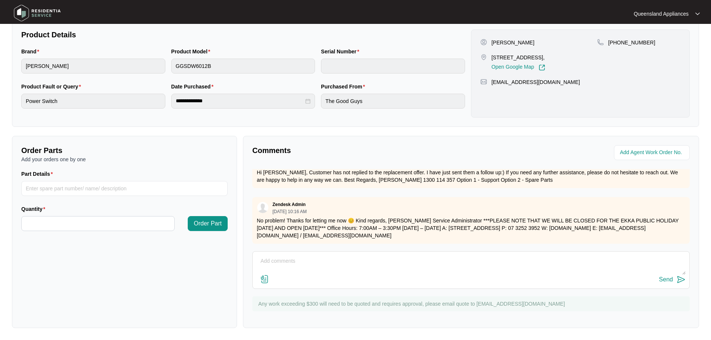
click at [386, 252] on div "Send" at bounding box center [470, 270] width 437 height 38
click at [383, 255] on textarea at bounding box center [470, 264] width 429 height 19
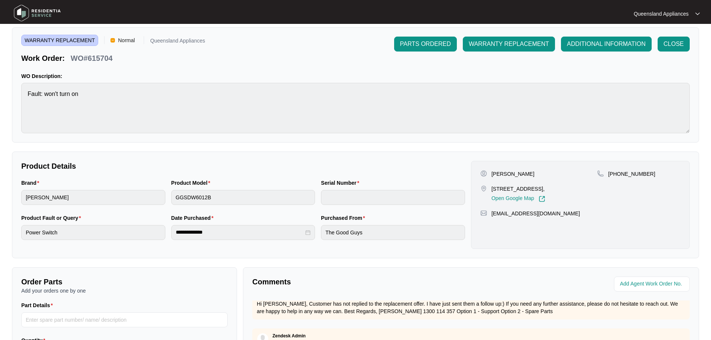
scroll to position [6, 0]
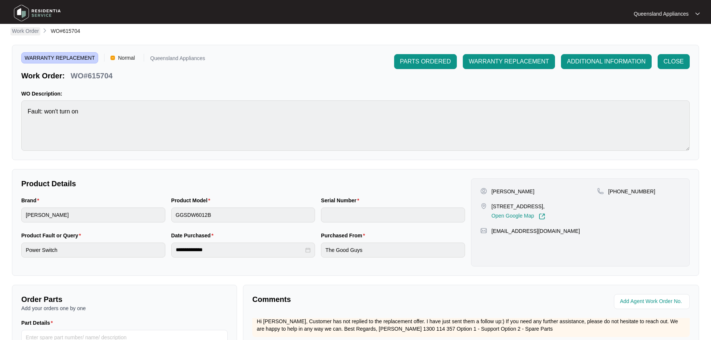
click at [19, 33] on p "Work Order" at bounding box center [25, 30] width 27 height 7
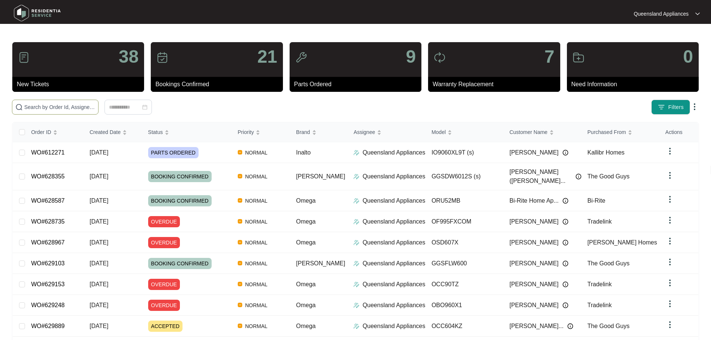
click at [95, 111] on input "text" at bounding box center [59, 107] width 71 height 8
paste input "604054"
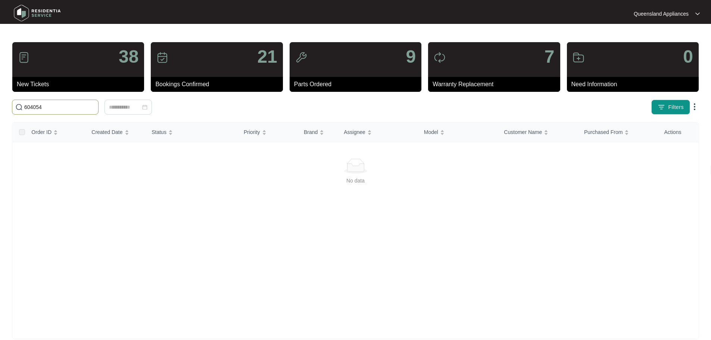
drag, startPoint x: 59, startPoint y: 109, endPoint x: 0, endPoint y: 103, distance: 59.3
click at [0, 103] on main "38 New Tickets 21 Bookings Confirmed 9 Parts Ordered 7 Warranty Replacement 0 N…" at bounding box center [355, 175] width 711 height 351
type input "604054"
